Goal: Task Accomplishment & Management: Complete application form

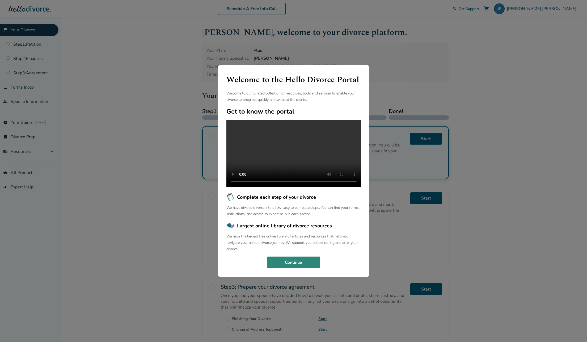
click at [283, 268] on button "Continue" at bounding box center [293, 263] width 53 height 12
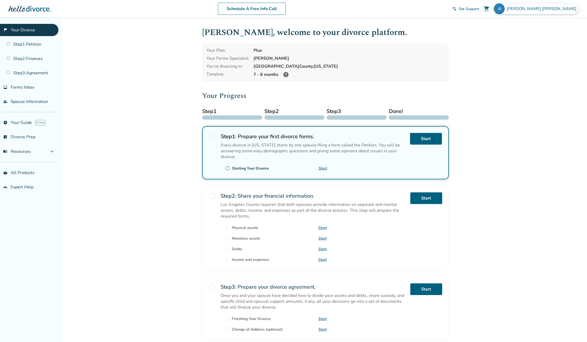
click at [561, 7] on span "[PERSON_NAME]" at bounding box center [542, 9] width 72 height 6
click at [518, 41] on link "Profile" at bounding box center [522, 46] width 13 height 10
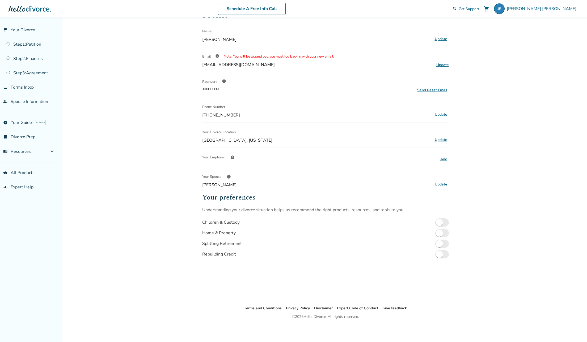
scroll to position [18, 0]
click at [30, 73] on link "Step 3 : Agreement" at bounding box center [29, 73] width 58 height 12
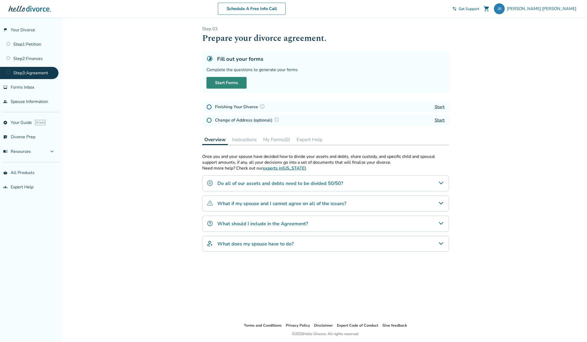
click at [224, 79] on link "Start Forms" at bounding box center [226, 83] width 40 height 12
